Goal: Participate in discussion: Engage in conversation with other users on a specific topic

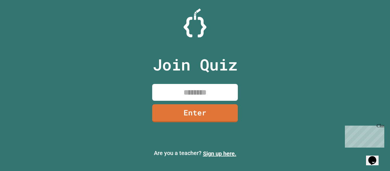
click at [187, 94] on input at bounding box center [195, 92] width 86 height 17
type input "********"
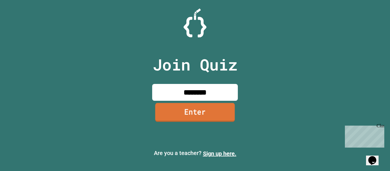
click at [213, 114] on link "Enter" at bounding box center [195, 112] width 80 height 19
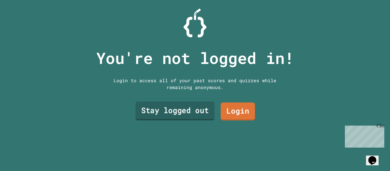
click at [167, 105] on link "Stay logged out" at bounding box center [175, 111] width 79 height 19
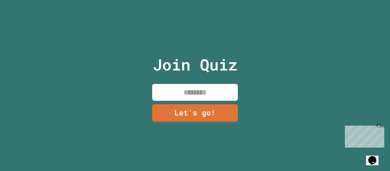
click at [184, 89] on input at bounding box center [195, 92] width 86 height 17
type input "***"
click at [203, 112] on link "Let's go!" at bounding box center [194, 112] width 87 height 19
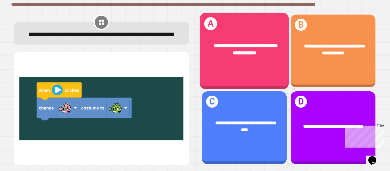
click at [226, 58] on div "**********" at bounding box center [243, 50] width 89 height 34
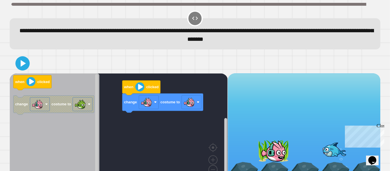
scroll to position [16, 0]
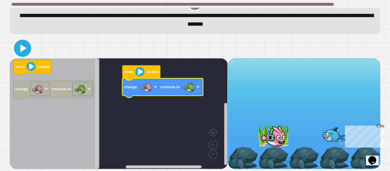
click at [18, 50] on icon at bounding box center [23, 48] width 14 height 14
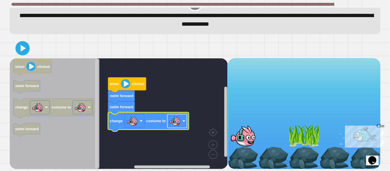
click at [183, 126] on rect "Blockly Workspace" at bounding box center [177, 121] width 20 height 14
click at [22, 51] on icon at bounding box center [23, 48] width 6 height 8
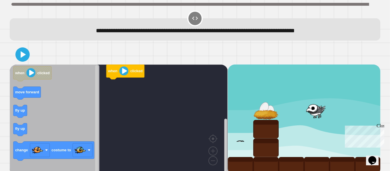
scroll to position [7, 0]
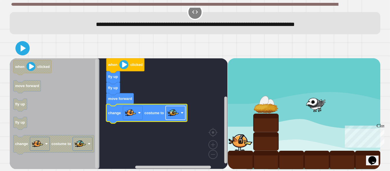
click at [179, 114] on rect "Blockly Workspace" at bounding box center [176, 113] width 20 height 14
click at [29, 51] on icon at bounding box center [23, 48] width 14 height 14
click at [176, 111] on image "Blockly Workspace" at bounding box center [173, 112] width 11 height 11
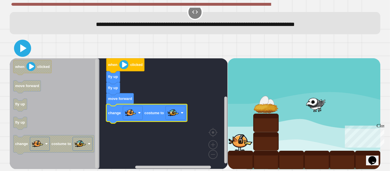
click at [22, 46] on icon at bounding box center [23, 48] width 6 height 8
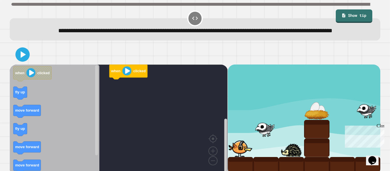
scroll to position [16, 0]
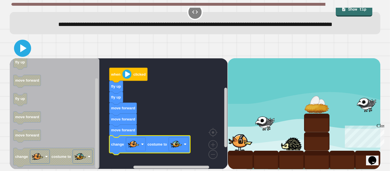
click at [20, 51] on icon at bounding box center [23, 48] width 14 height 14
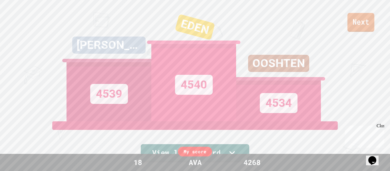
click at [353, 18] on link "Next" at bounding box center [360, 22] width 27 height 19
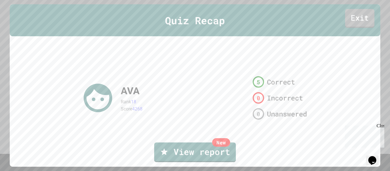
click at [353, 18] on link "Exit" at bounding box center [359, 18] width 29 height 19
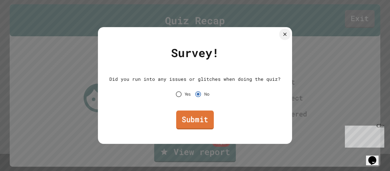
click at [204, 116] on link "Submit" at bounding box center [195, 119] width 38 height 19
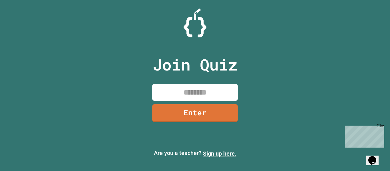
click at [184, 89] on input at bounding box center [195, 92] width 86 height 17
type input "********"
click at [203, 118] on link "Enter" at bounding box center [195, 112] width 86 height 19
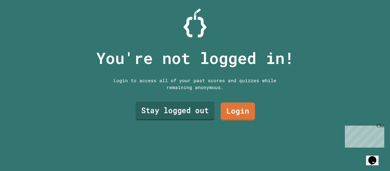
click at [203, 118] on link "Stay logged out" at bounding box center [175, 111] width 79 height 19
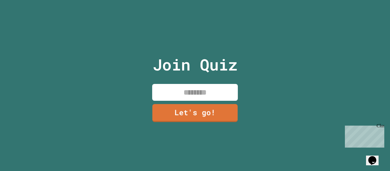
click at [195, 96] on input at bounding box center [195, 92] width 86 height 17
type input "***"
click at [221, 117] on link "Let's go!" at bounding box center [195, 112] width 84 height 19
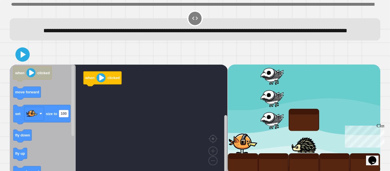
scroll to position [16, 0]
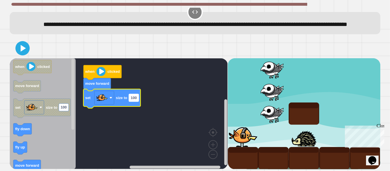
click at [130, 98] on rect "Blockly Workspace" at bounding box center [134, 97] width 10 height 7
type input "*"
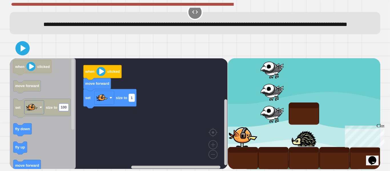
click at [130, 97] on rect "Blockly Workspace" at bounding box center [132, 97] width 6 height 7
click at [132, 99] on input "*" at bounding box center [132, 97] width 6 height 7
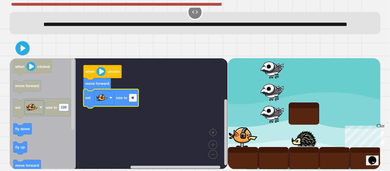
type input "***"
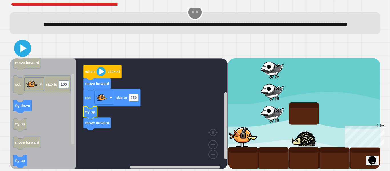
click at [26, 51] on icon at bounding box center [23, 48] width 14 height 14
click at [229, 140] on div at bounding box center [243, 136] width 31 height 22
click at [162, 138] on rect "Blockly Workspace" at bounding box center [119, 113] width 218 height 111
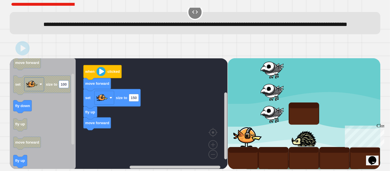
click at [162, 138] on rect "Blockly Workspace" at bounding box center [119, 113] width 218 height 111
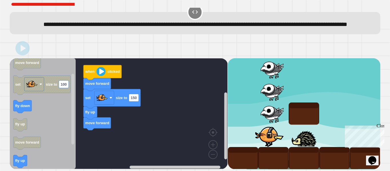
click at [162, 138] on rect "Blockly Workspace" at bounding box center [119, 113] width 218 height 111
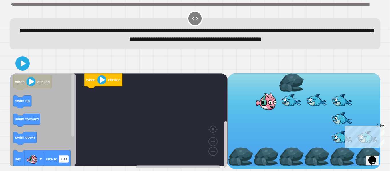
scroll to position [7, 0]
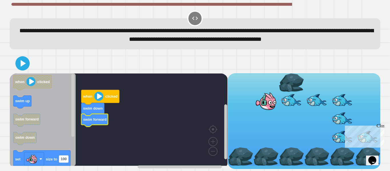
click at [53, 148] on icon "Blockly Workspace" at bounding box center [43, 119] width 66 height 92
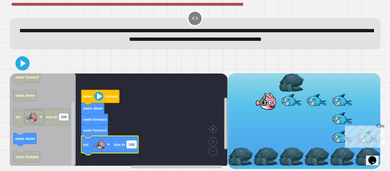
click at [132, 146] on text "100" at bounding box center [131, 144] width 6 height 4
type input "***"
click at [23, 63] on icon at bounding box center [22, 63] width 13 height 13
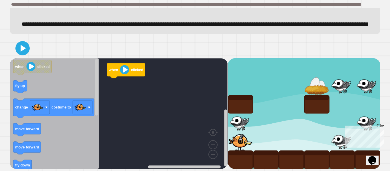
scroll to position [44, 0]
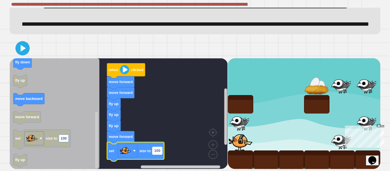
click at [161, 150] on rect "Blockly Workspace" at bounding box center [157, 150] width 10 height 7
type input "**"
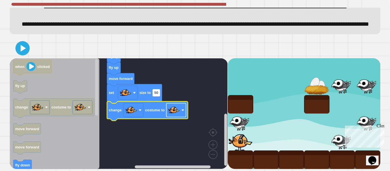
click at [185, 114] on rect "Blockly Workspace" at bounding box center [176, 110] width 20 height 14
click at [29, 45] on icon at bounding box center [23, 48] width 12 height 12
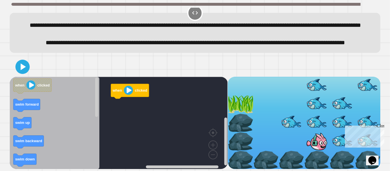
scroll to position [24, 0]
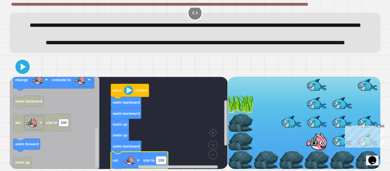
click at [158, 162] on text "100" at bounding box center [161, 160] width 6 height 4
type input "**"
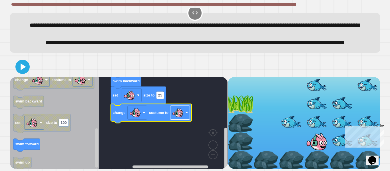
click at [177, 116] on image "Blockly Workspace" at bounding box center [177, 112] width 11 height 11
click at [24, 67] on icon at bounding box center [23, 67] width 6 height 8
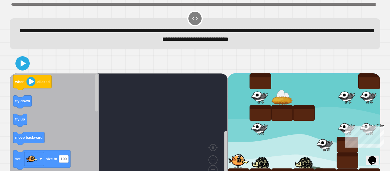
scroll to position [16, 0]
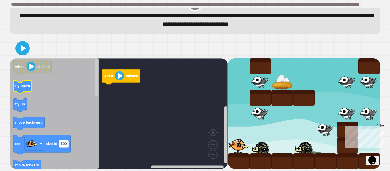
click at [26, 86] on text "fly down" at bounding box center [22, 86] width 15 height 4
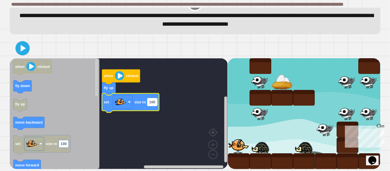
click at [152, 102] on text "100" at bounding box center [152, 102] width 6 height 4
type input "**"
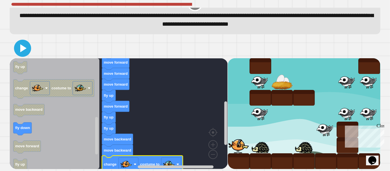
click at [24, 47] on icon at bounding box center [23, 48] width 14 height 14
